Goal: Task Accomplishment & Management: Use online tool/utility

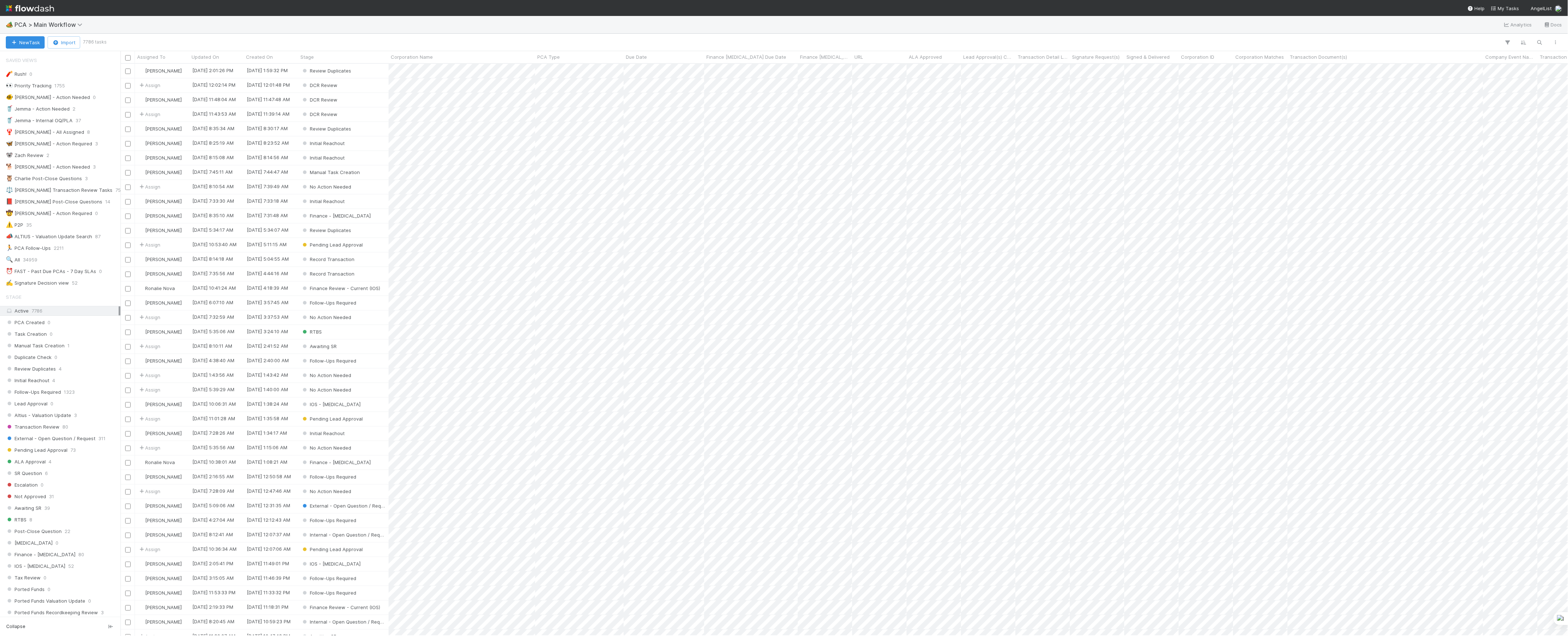
scroll to position [565, 1440]
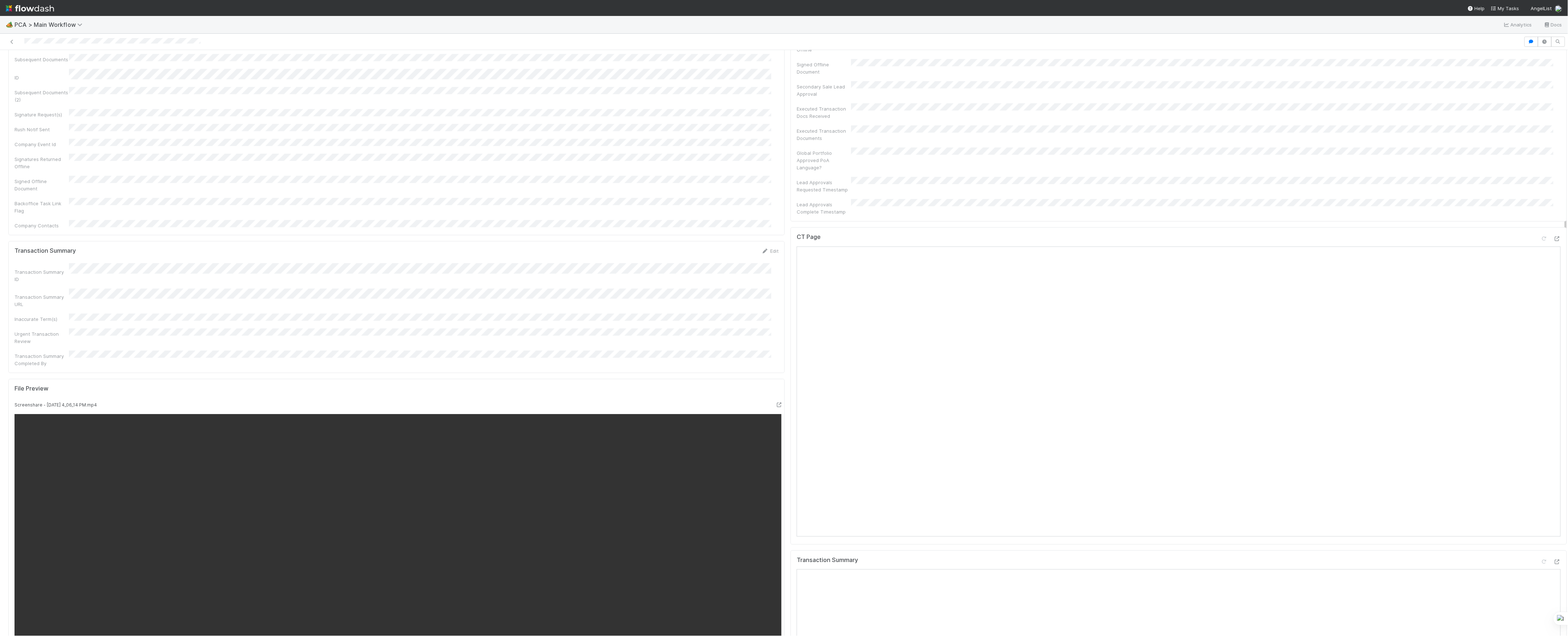
scroll to position [435, 0]
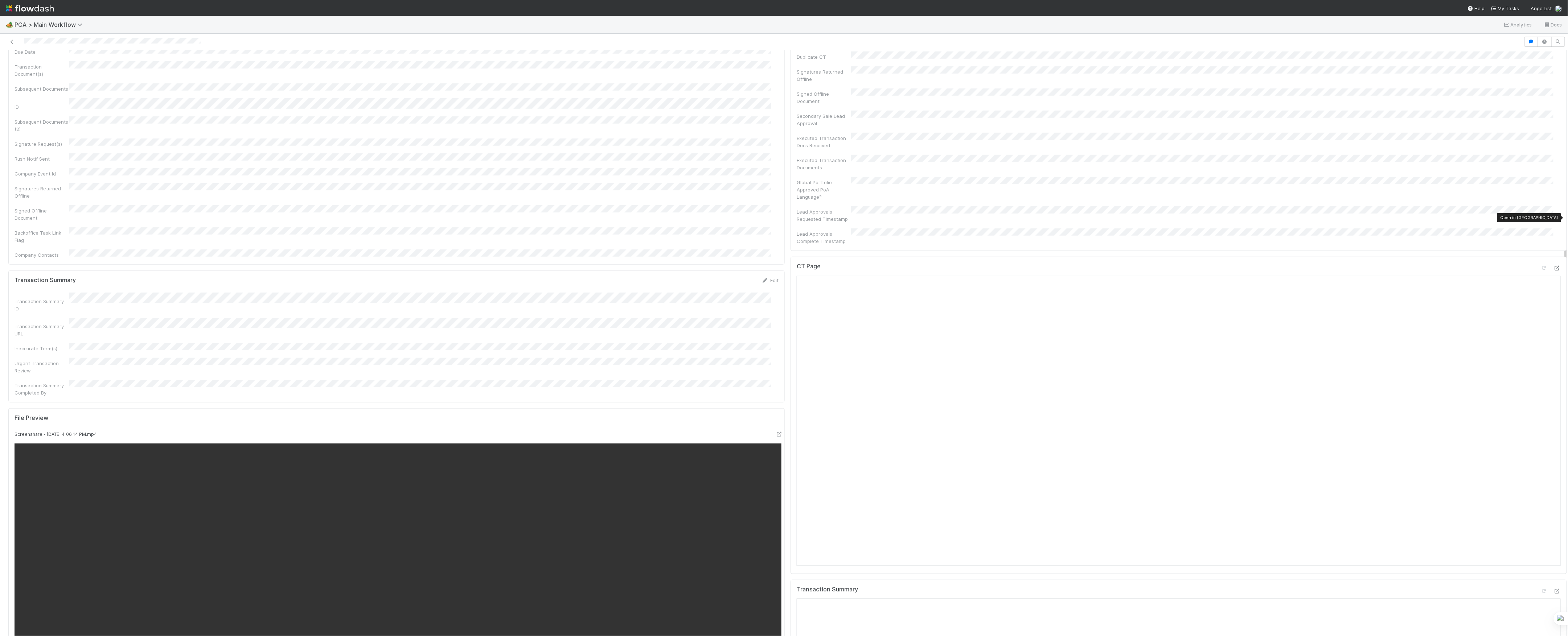
click at [1554, 266] on icon at bounding box center [1557, 268] width 7 height 4
